Goal: Use online tool/utility

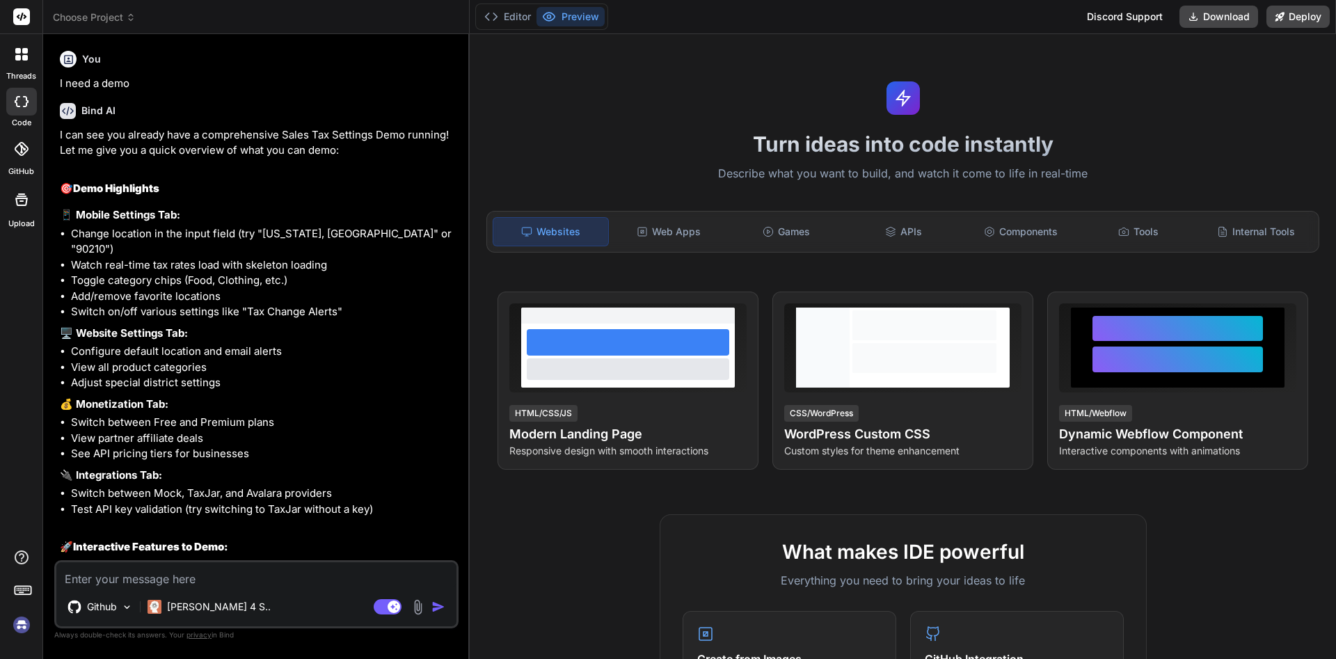
scroll to position [2604, 0]
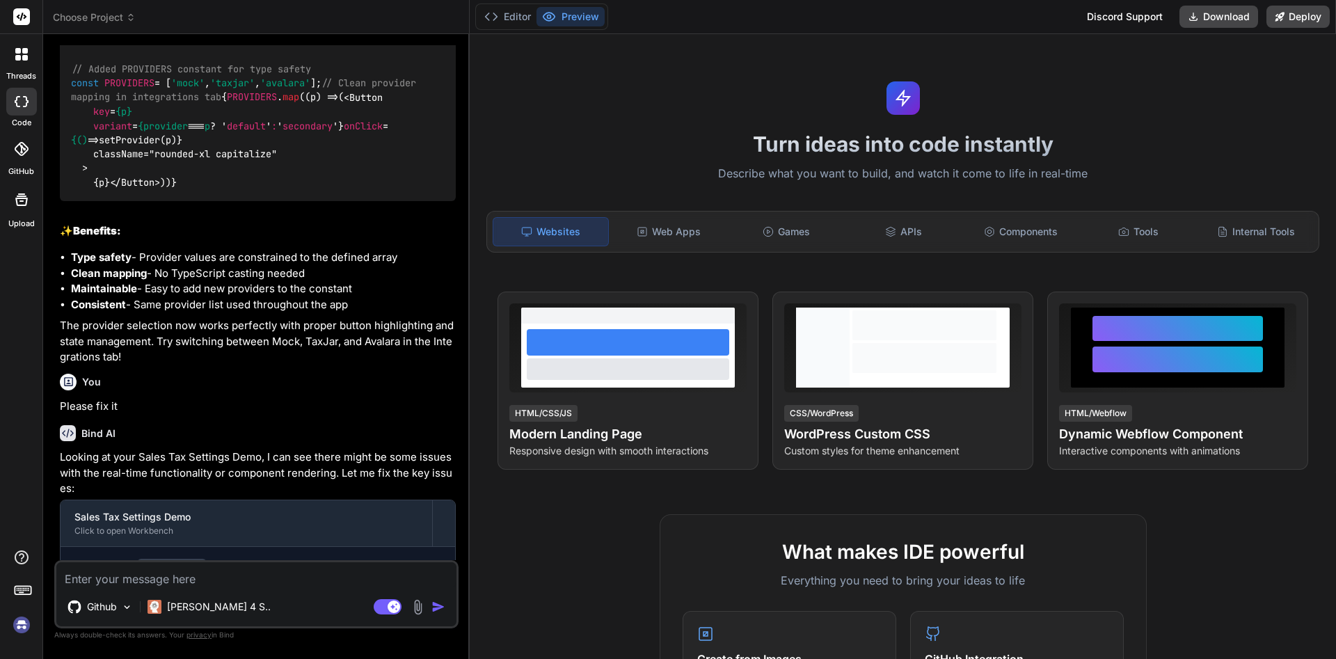
click at [24, 64] on div at bounding box center [21, 54] width 29 height 29
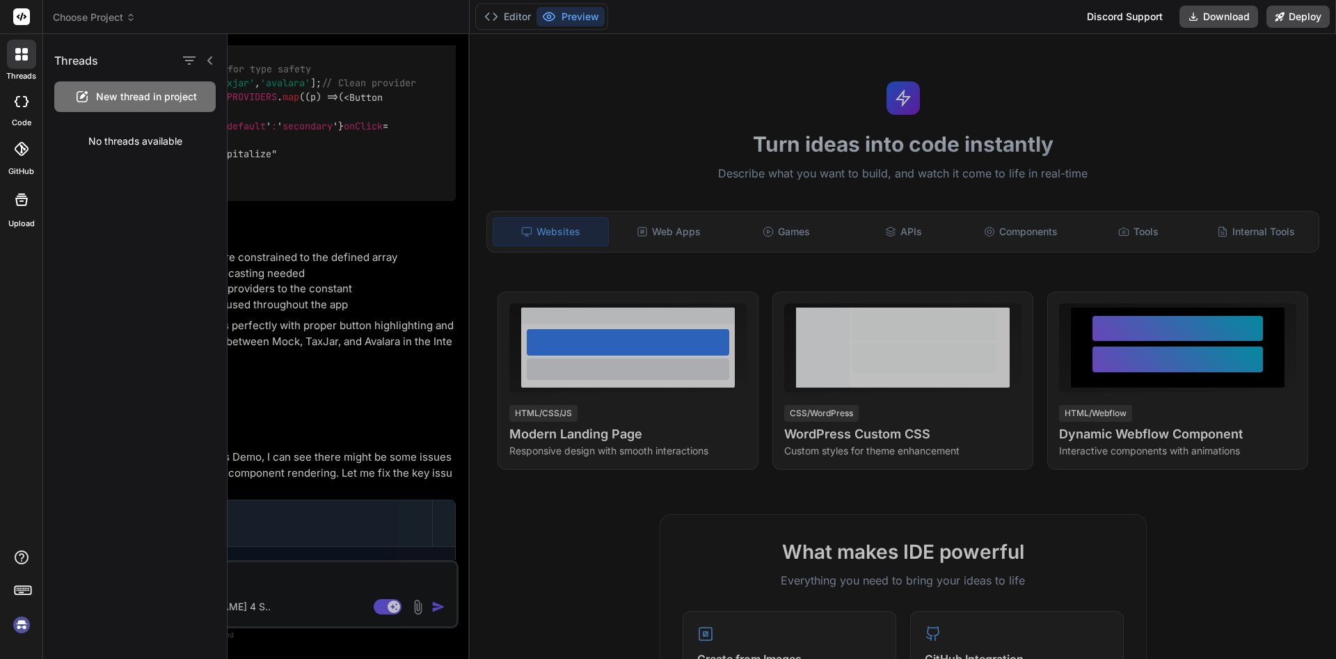
click at [30, 86] on div "code" at bounding box center [21, 105] width 42 height 47
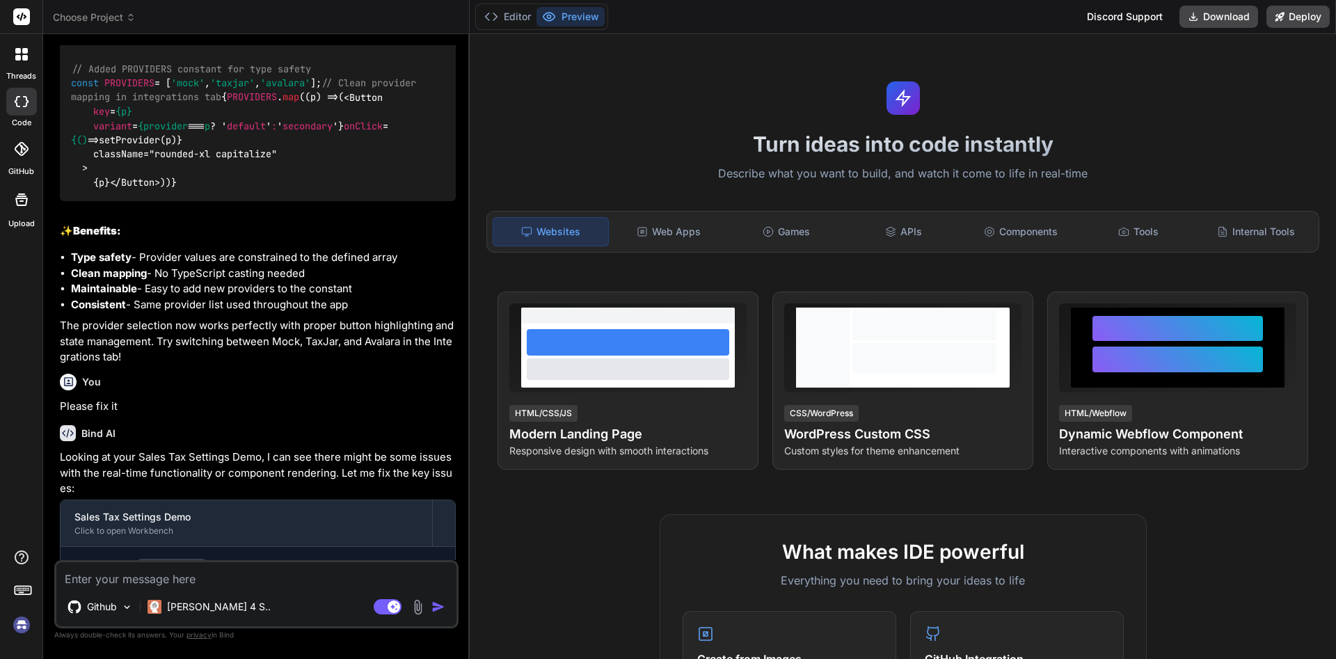
click at [30, 111] on div at bounding box center [21, 102] width 31 height 28
type textarea "x"
click at [23, 140] on div at bounding box center [21, 149] width 31 height 31
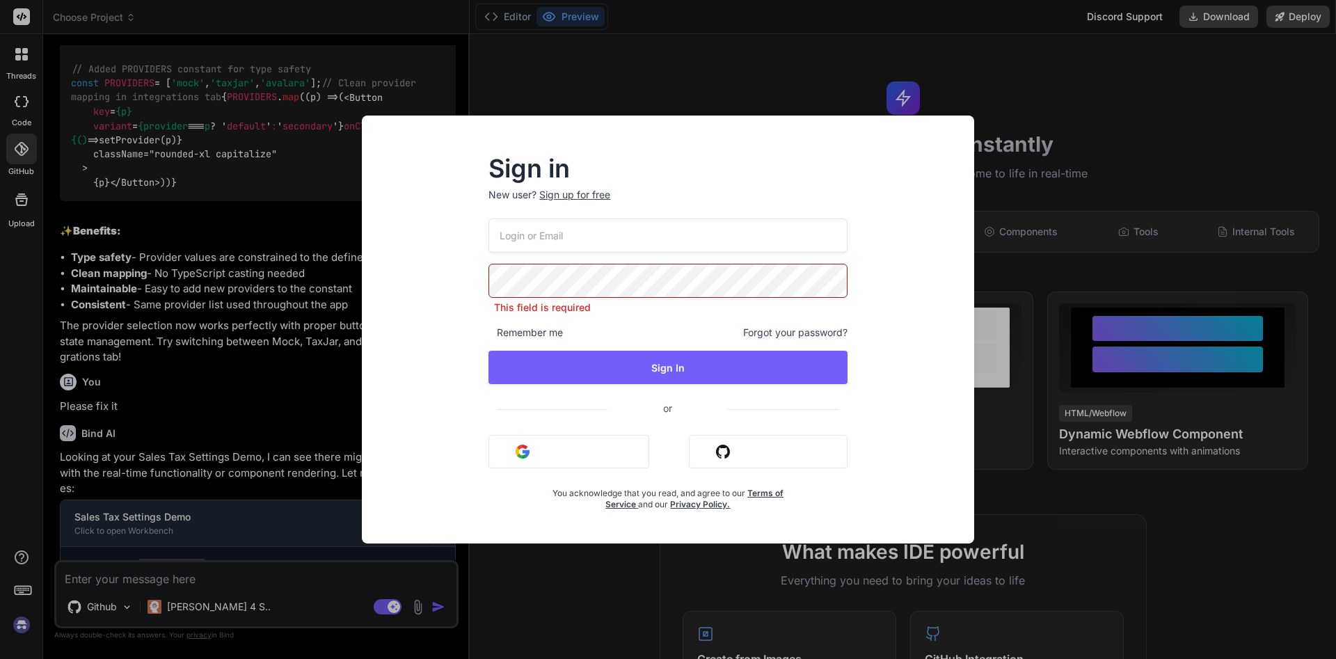
click at [661, 249] on input "email" at bounding box center [668, 236] width 358 height 34
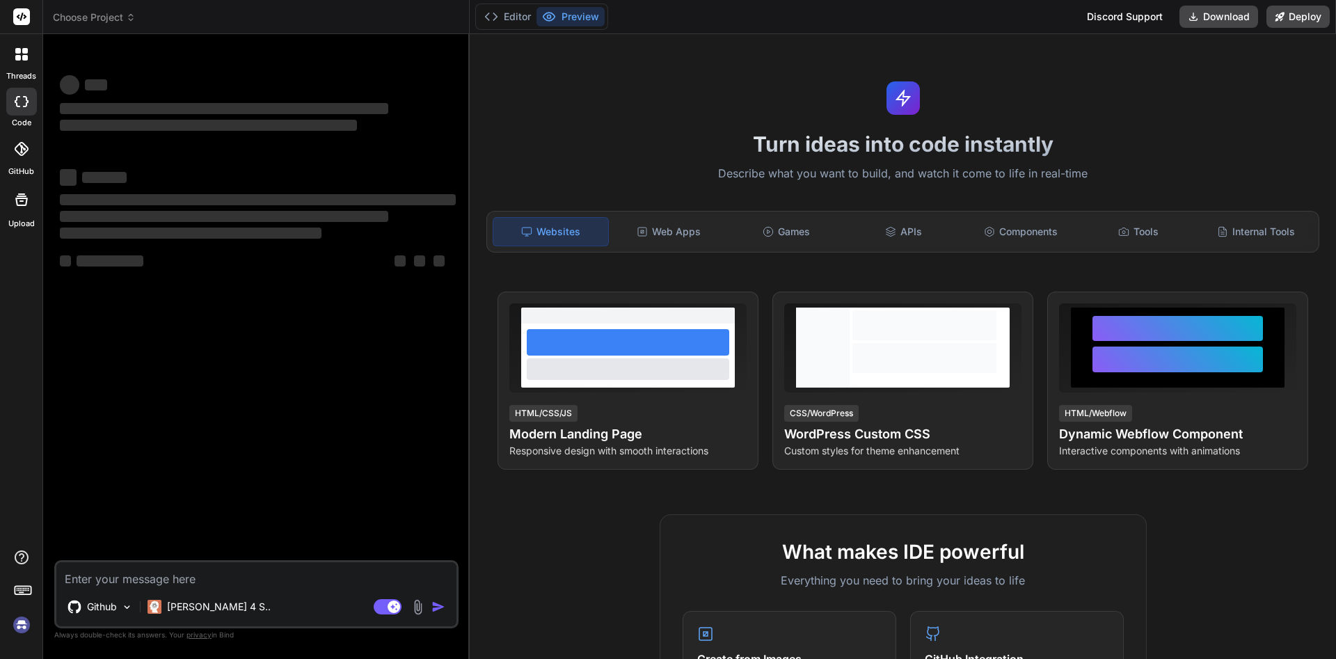
type textarea "x"
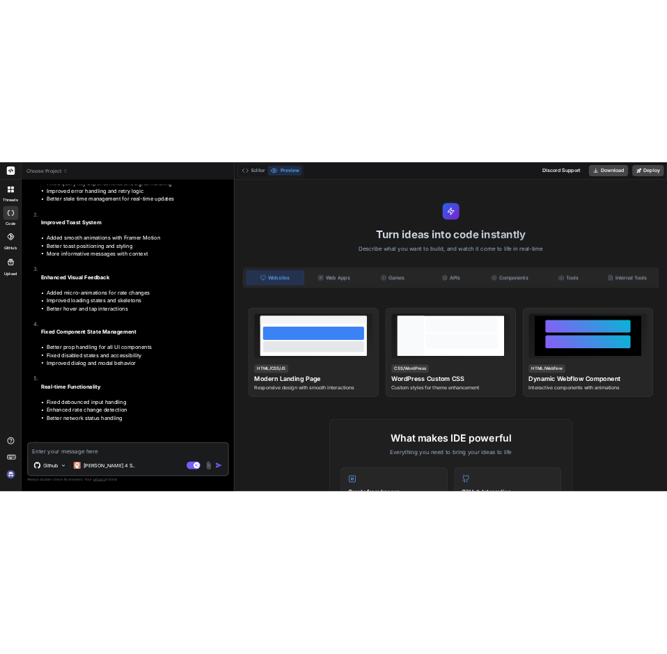
scroll to position [3513, 0]
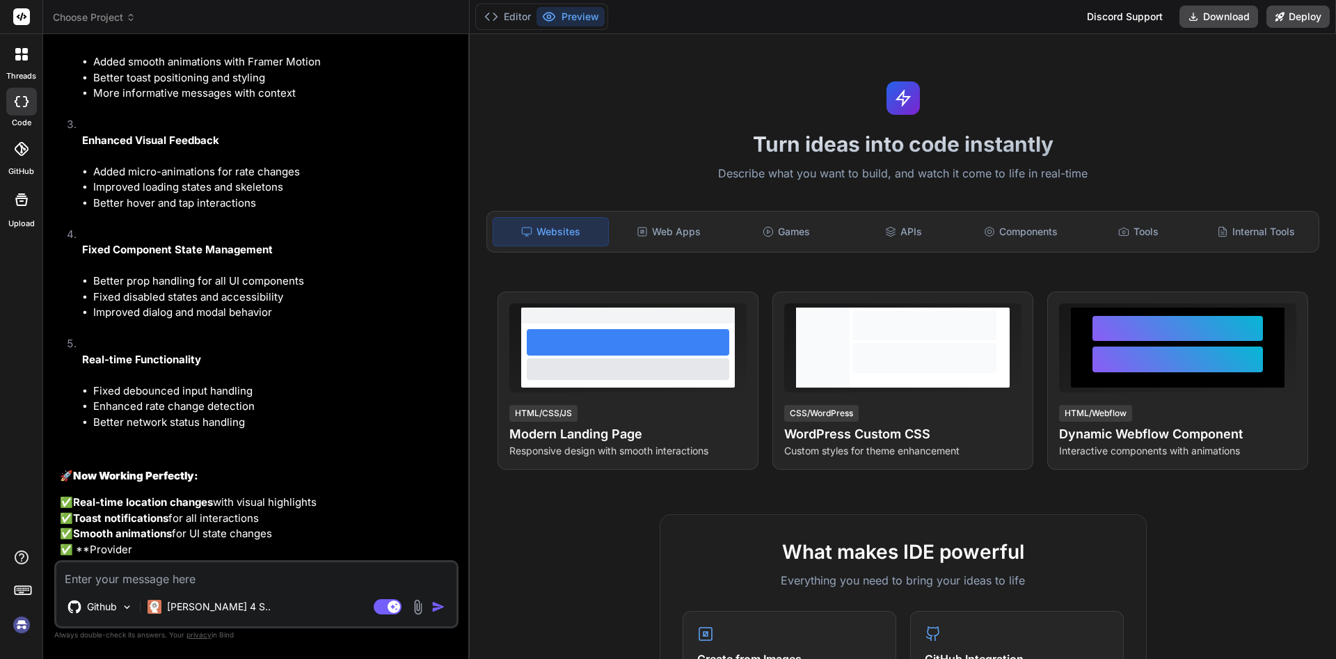
click at [228, 590] on div "Github [PERSON_NAME] 4 S.. Agent Mode. When this toggle is activated, AI automa…" at bounding box center [256, 594] width 404 height 68
click at [232, 576] on textarea at bounding box center [256, 574] width 400 height 25
type textarea "Y"
type textarea "x"
type textarea "Ye"
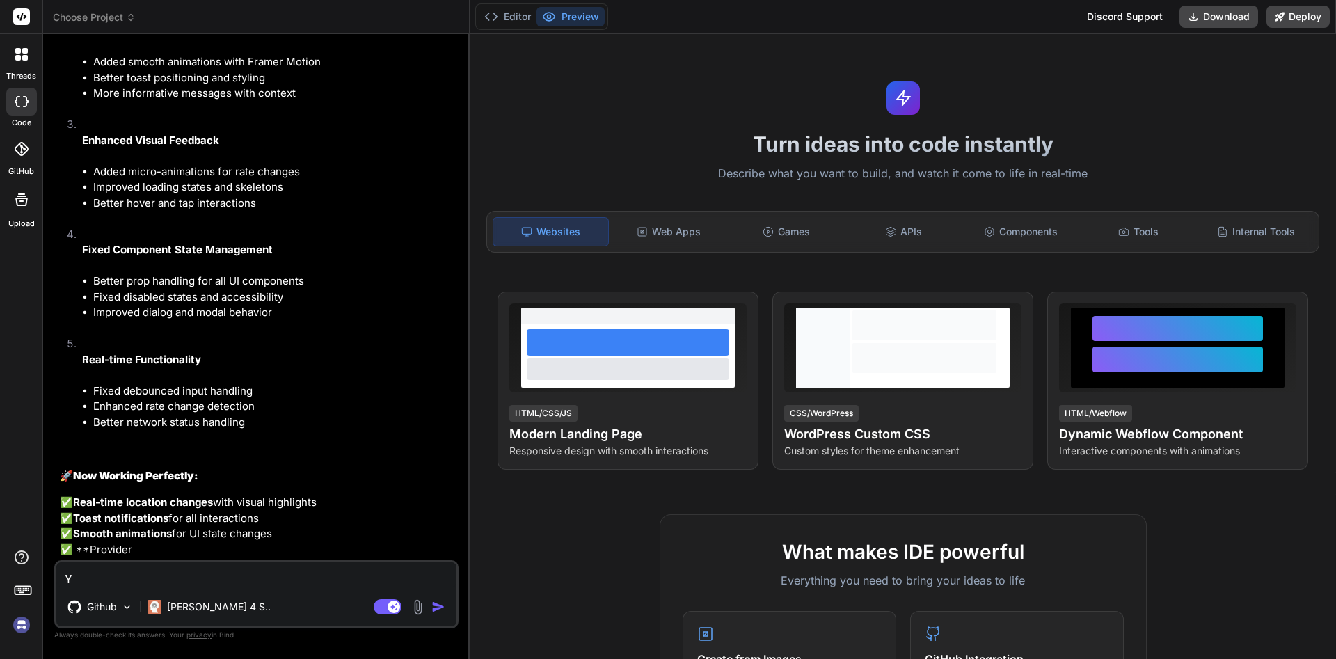
type textarea "x"
type textarea "Yes"
type textarea "x"
click at [315, 585] on textarea "Yes" at bounding box center [256, 574] width 400 height 25
type textarea "Yes"
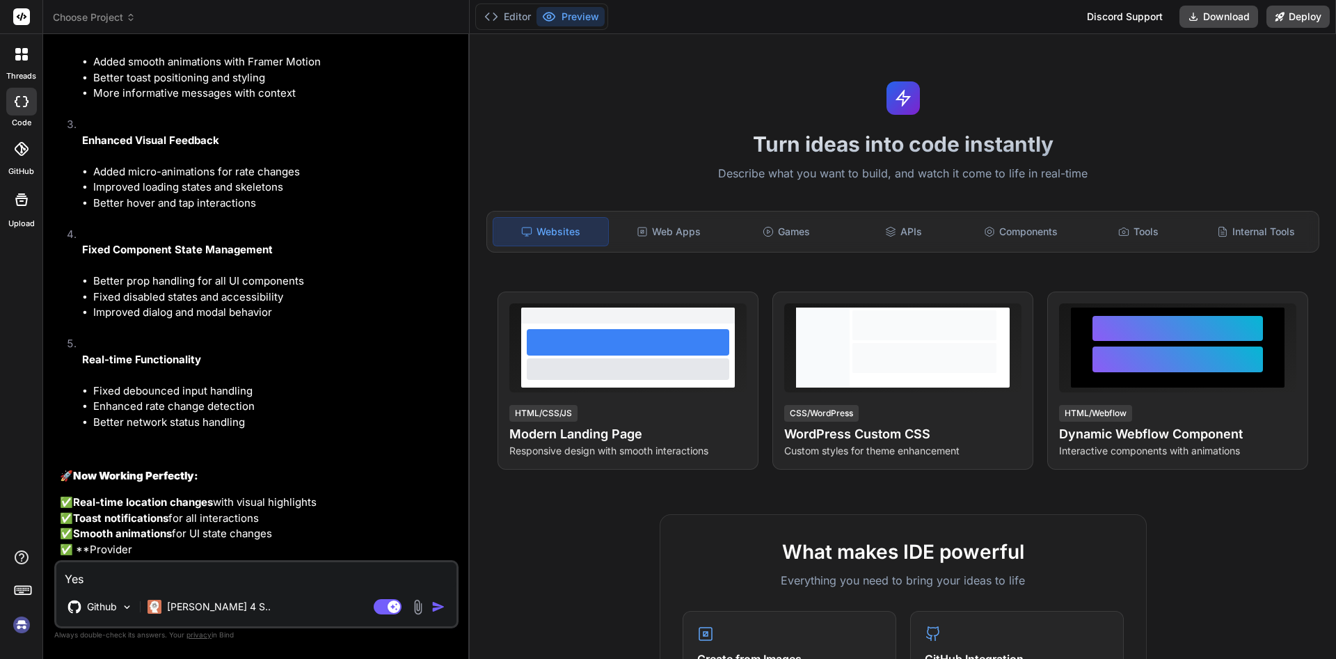
click at [586, 15] on button "Preview" at bounding box center [571, 16] width 68 height 19
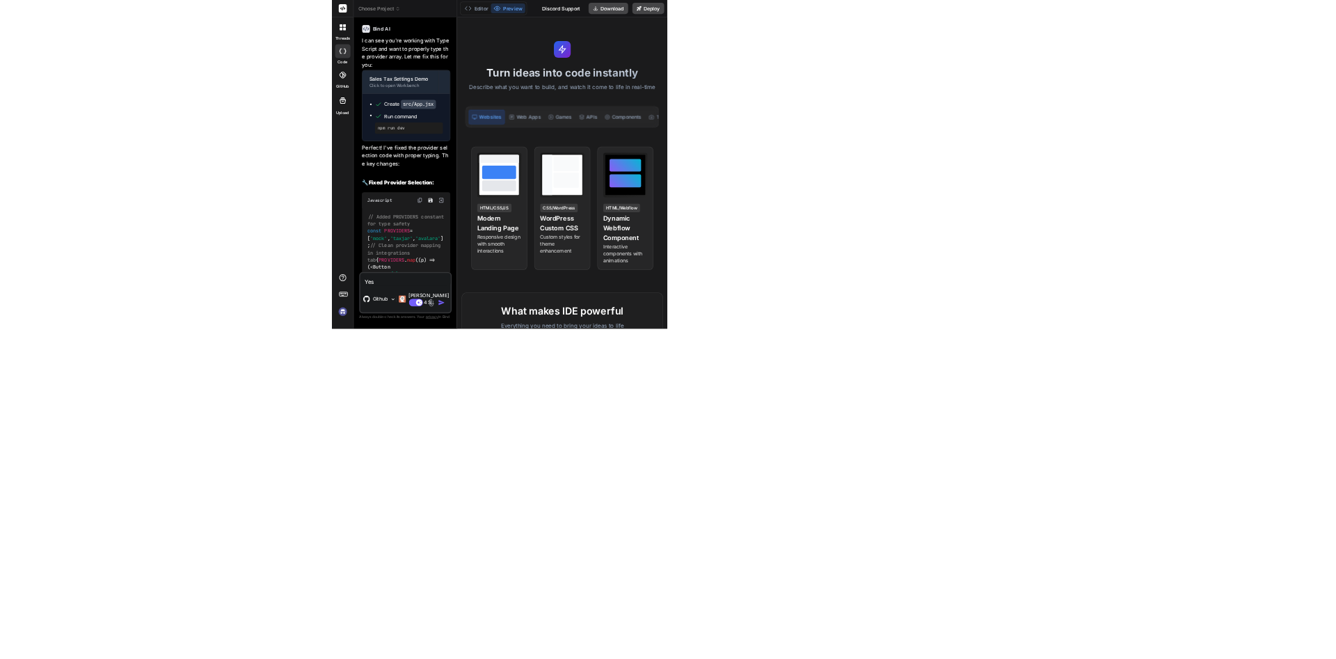
scroll to position [5128, 0]
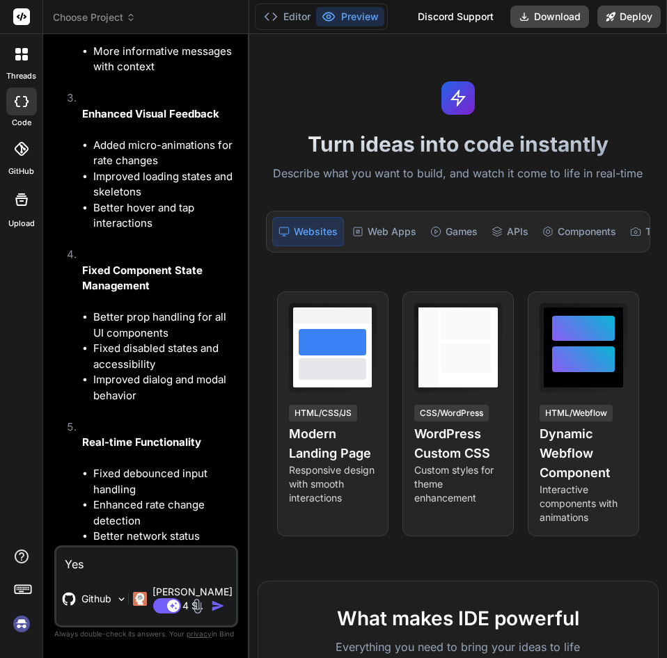
click at [24, 313] on div "threads code GitHub Upload" at bounding box center [21, 329] width 43 height 658
type textarea "x"
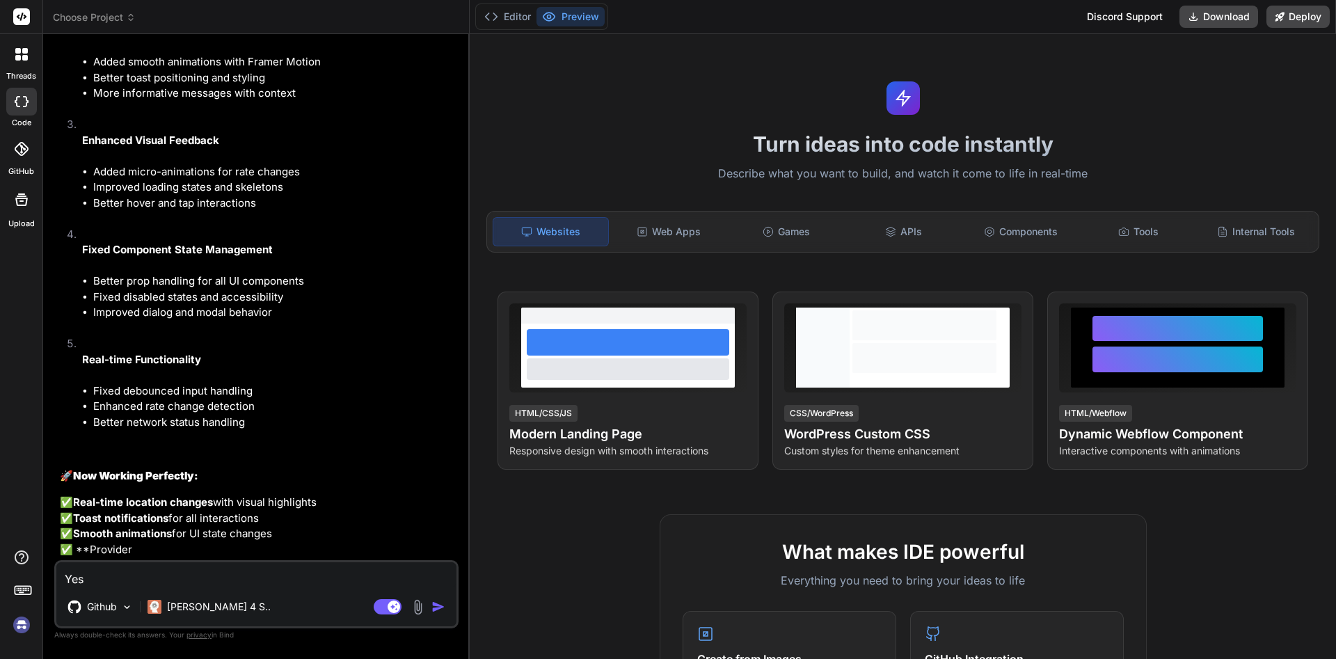
scroll to position [3513, 0]
